Goal: Task Accomplishment & Management: Use online tool/utility

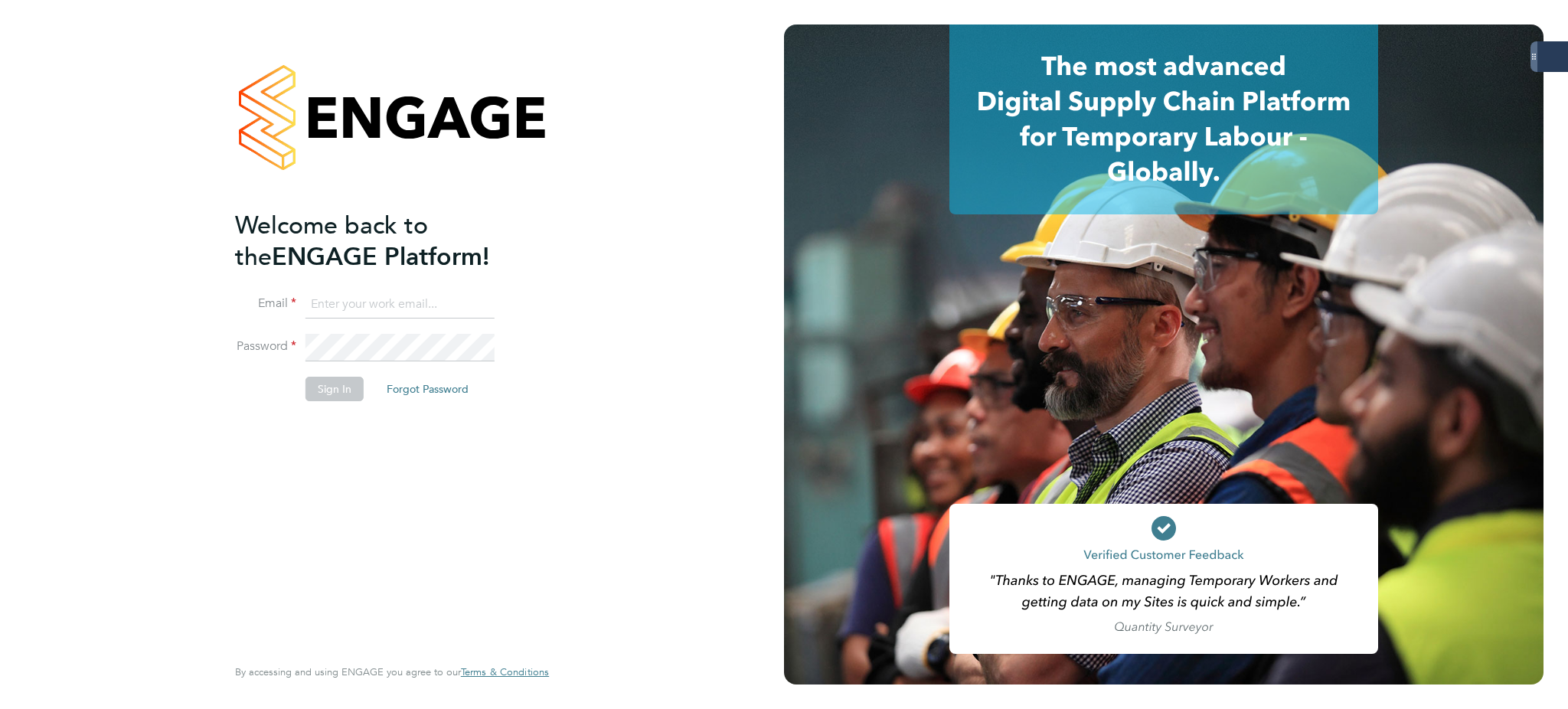
type input "bethany.wiles@servicecare.org.uk"
click at [310, 378] on button "Sign In" at bounding box center [334, 389] width 58 height 24
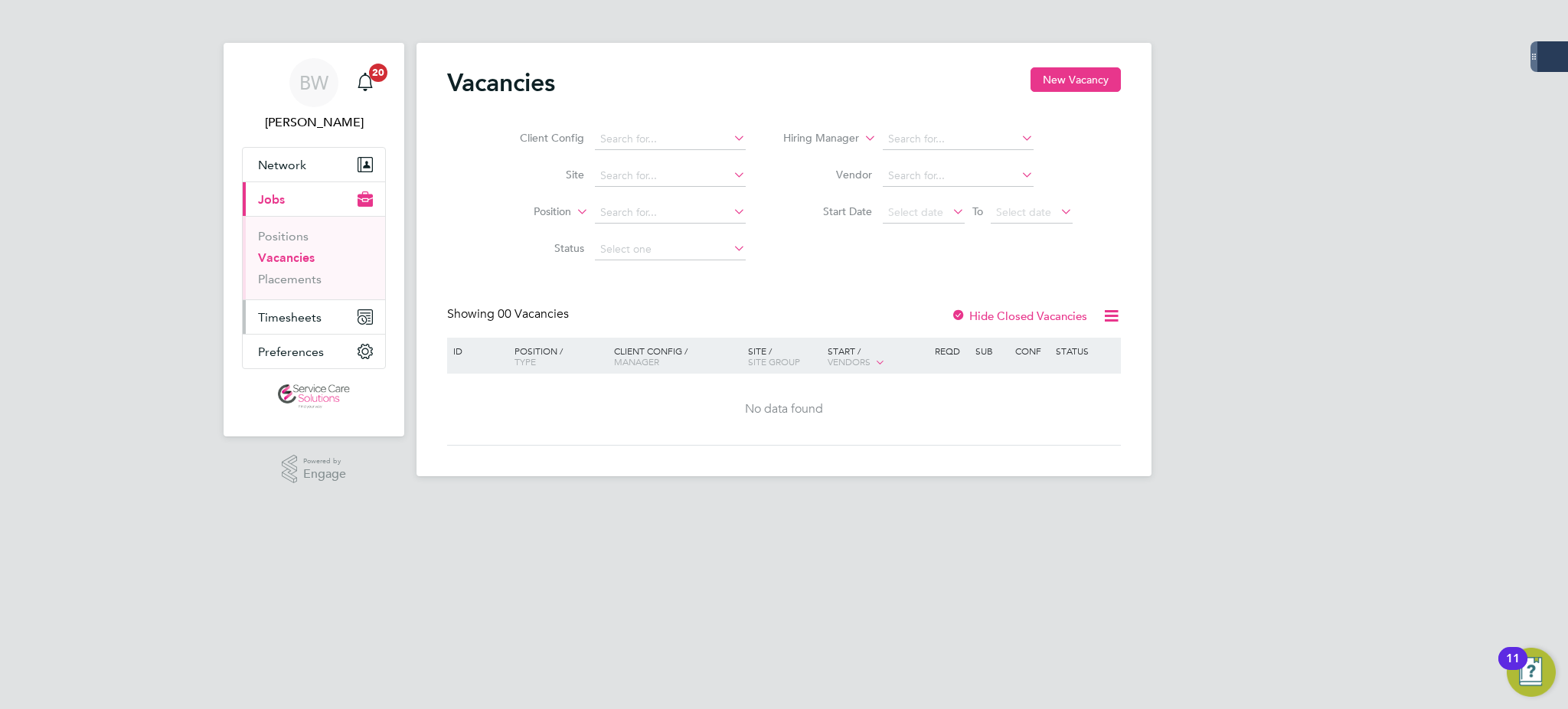
click at [303, 315] on span "Timesheets" at bounding box center [290, 316] width 64 height 14
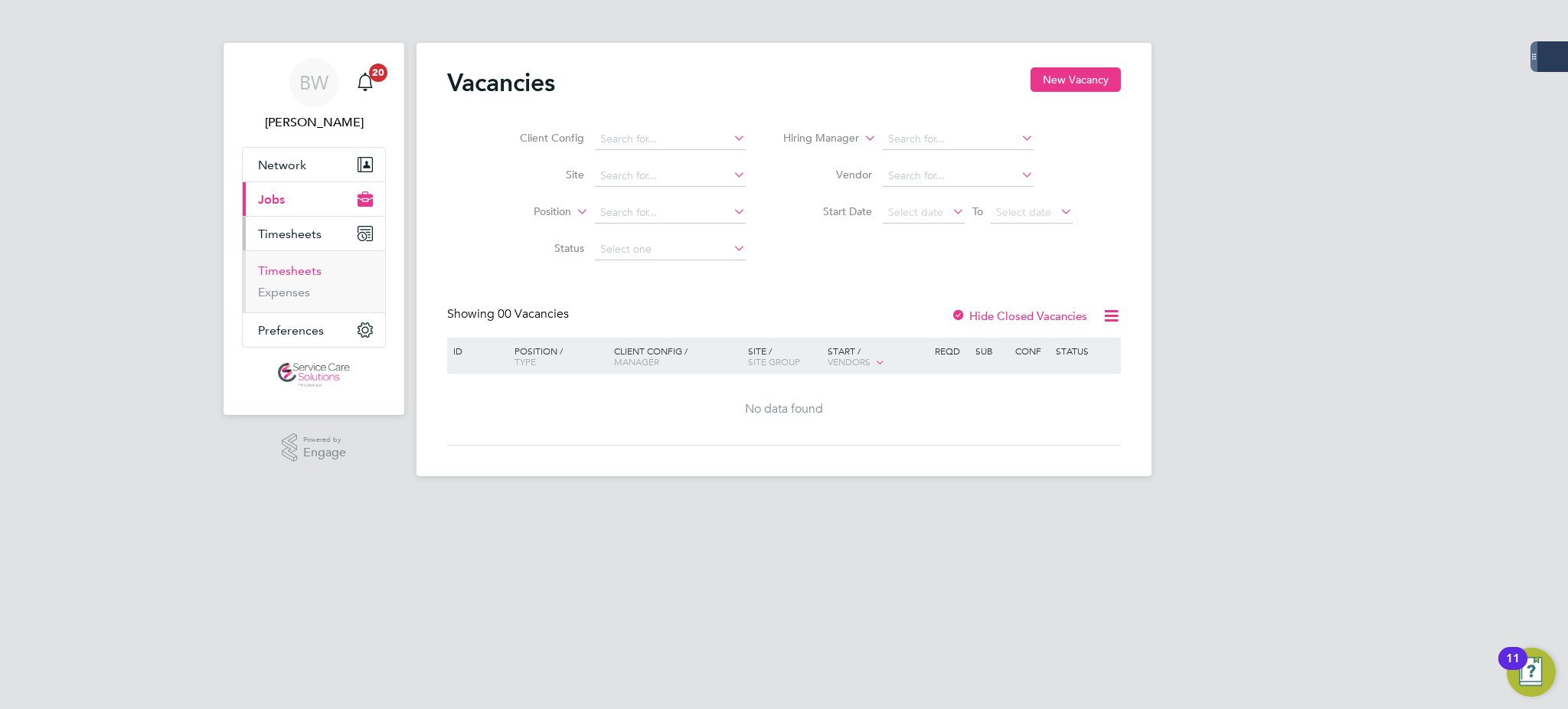
click at [308, 274] on link "Timesheets" at bounding box center [290, 270] width 64 height 14
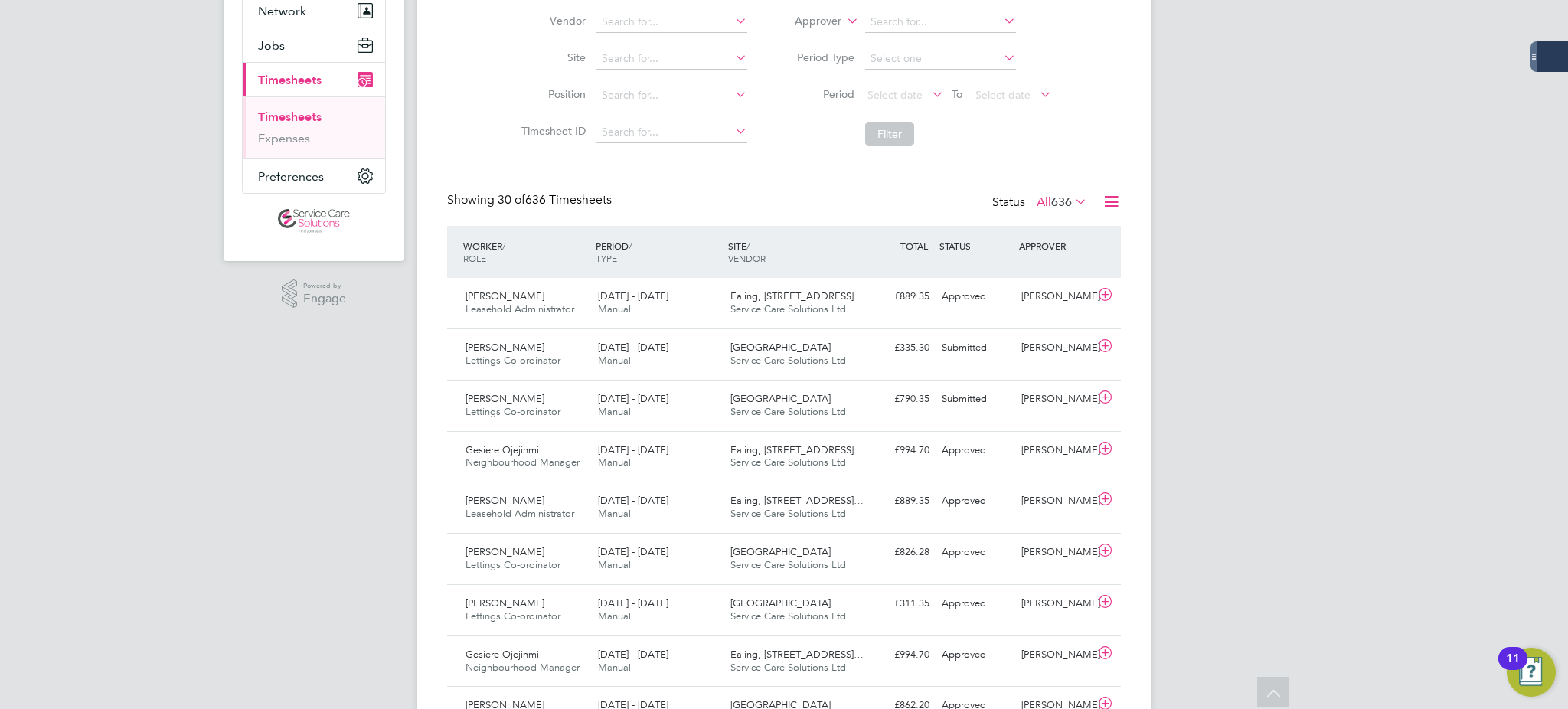
scroll to position [204, 0]
